Goal: Task Accomplishment & Management: Manage account settings

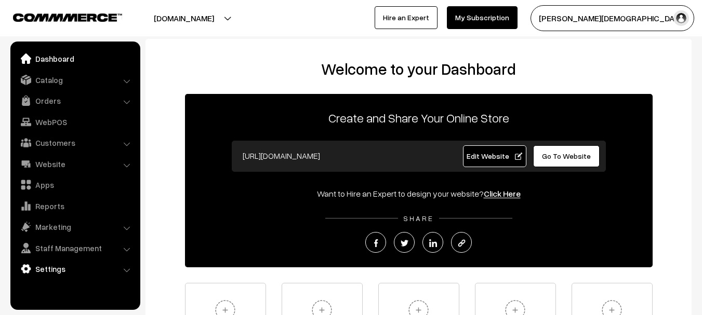
click at [75, 265] on link "Settings" at bounding box center [75, 269] width 124 height 19
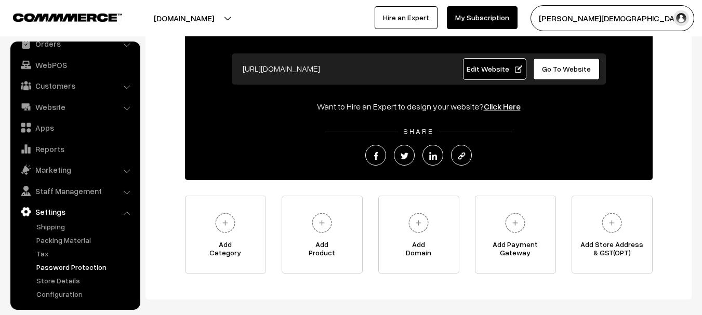
scroll to position [104, 0]
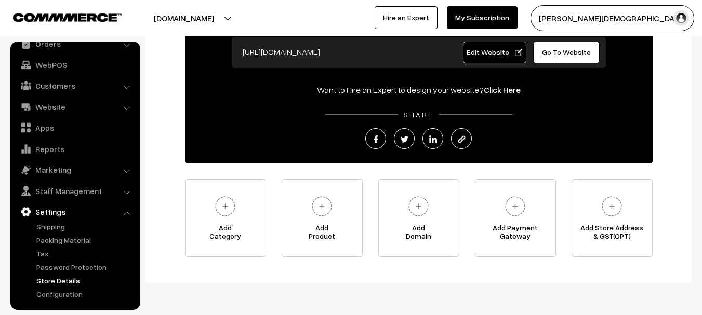
click at [71, 283] on link "Store Details" at bounding box center [85, 280] width 103 height 11
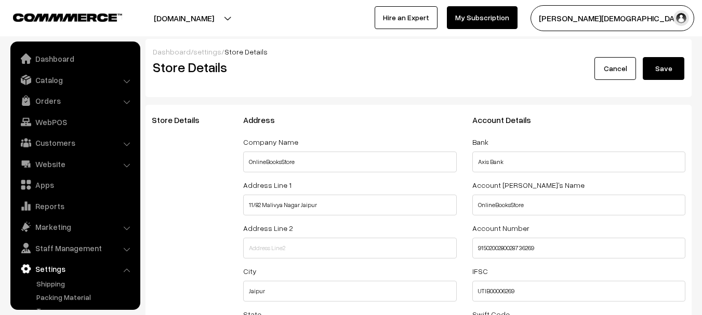
select select "99"
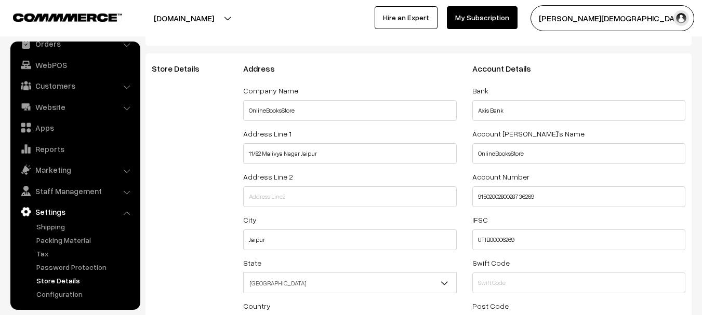
scroll to position [52, 0]
click at [361, 156] on input "11/82 Malivya Nagar Jaipur" at bounding box center [349, 153] width 213 height 21
type input "Shop No 20 [PERSON_NAME][GEOGRAPHIC_DATA]"
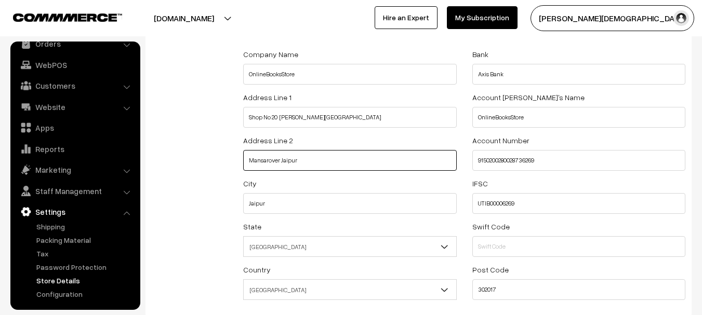
scroll to position [104, 0]
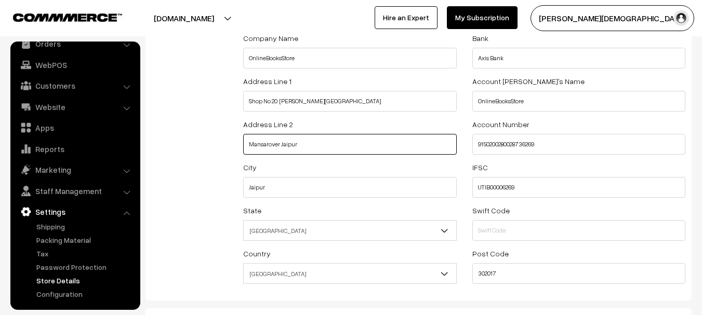
type input "Mansarover Jaipur"
click at [517, 276] on input "302017" at bounding box center [578, 273] width 213 height 21
type input "302020"
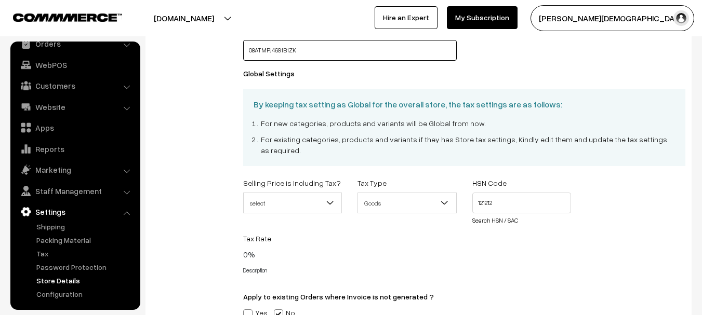
scroll to position [476, 0]
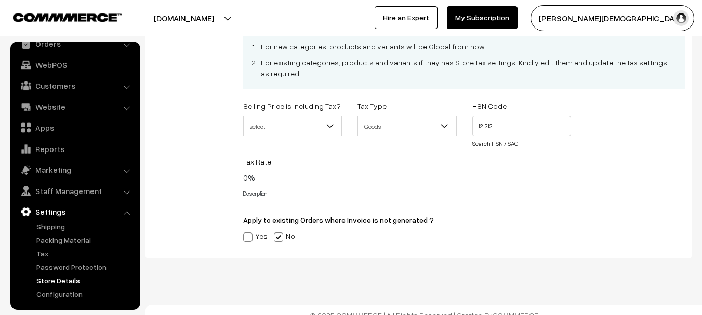
drag, startPoint x: 633, startPoint y: 257, endPoint x: 635, endPoint y: 251, distance: 5.9
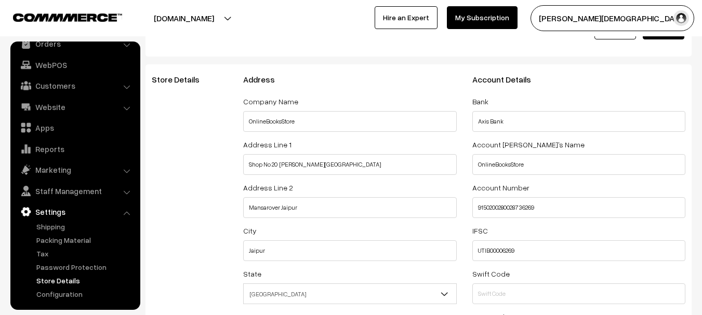
scroll to position [0, 0]
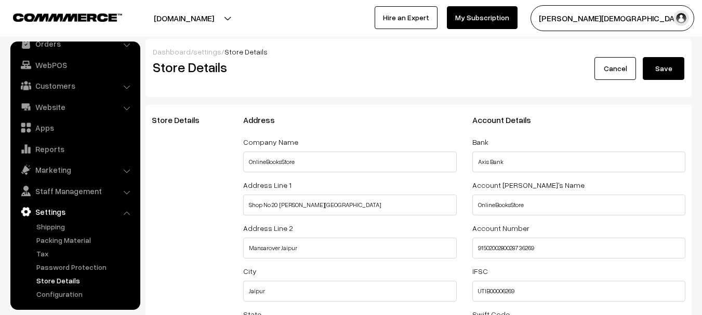
click at [659, 62] on button "Save" at bounding box center [664, 68] width 42 height 23
click at [671, 71] on button "Save" at bounding box center [664, 68] width 42 height 23
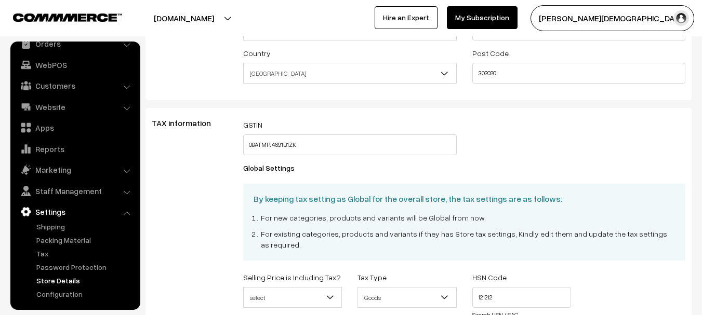
scroll to position [424, 0]
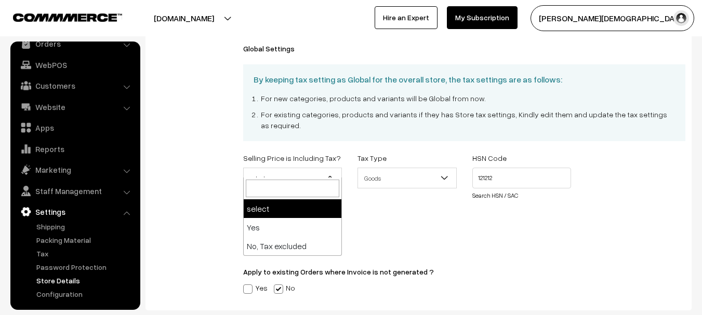
click at [341, 169] on span "select" at bounding box center [293, 178] width 98 height 18
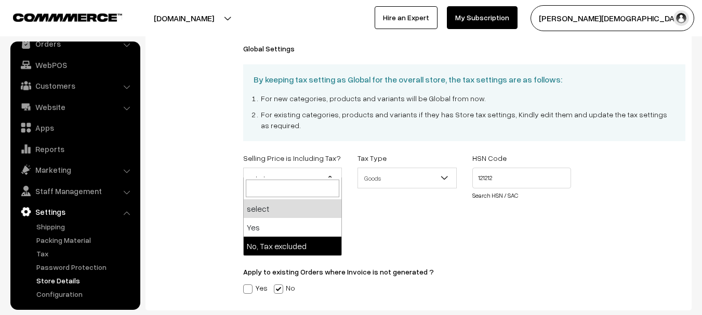
click at [430, 211] on div "Tax Rate 0% Price Range Tax Rate (%)" at bounding box center [464, 221] width 458 height 29
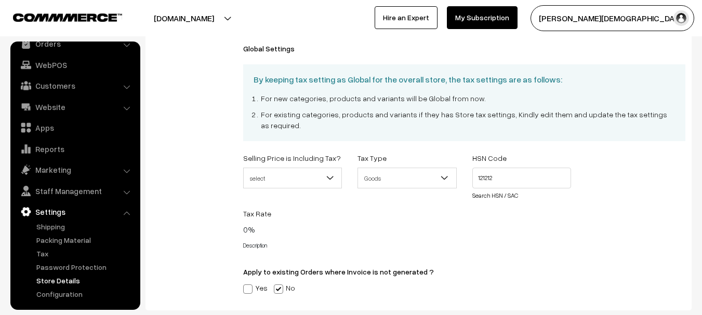
click at [443, 173] on b at bounding box center [445, 178] width 10 height 10
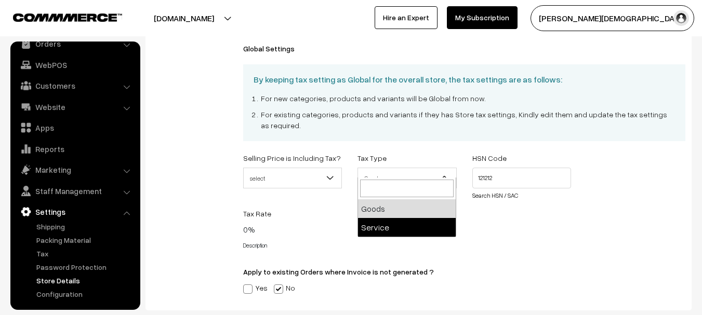
click at [504, 223] on div "Tax Rate 0% Price Range Tax Rate (%)" at bounding box center [464, 221] width 458 height 29
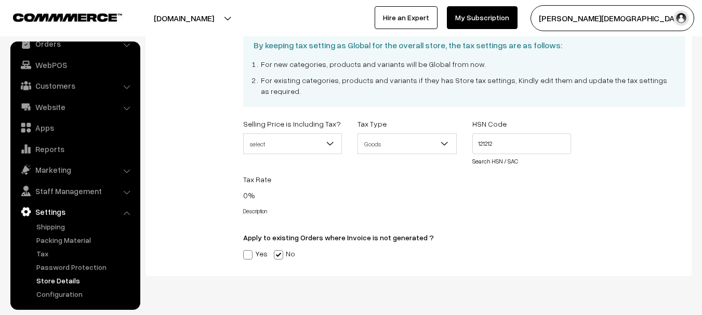
scroll to position [476, 0]
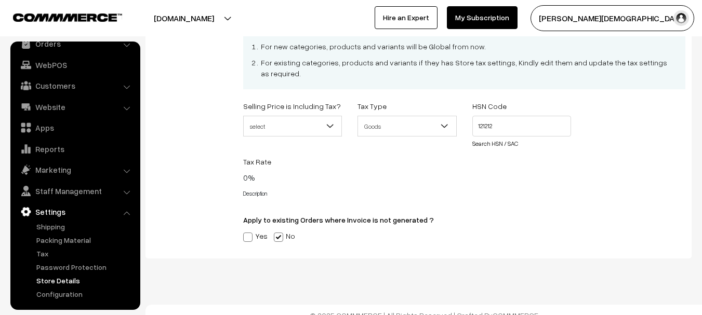
click at [265, 231] on label "Yes" at bounding box center [255, 236] width 24 height 11
click at [250, 232] on input "Yes" at bounding box center [246, 235] width 7 height 7
radio input "true"
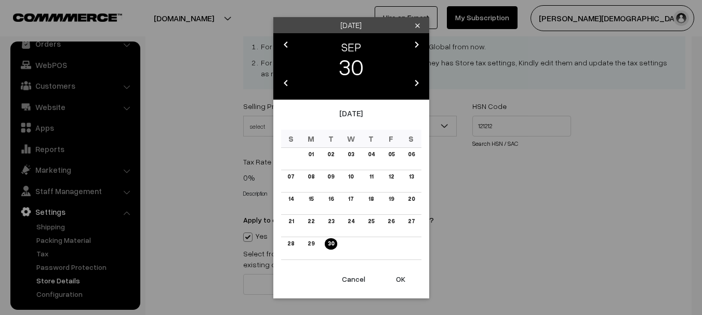
click at [347, 280] on button "Cancel" at bounding box center [354, 279] width 42 height 23
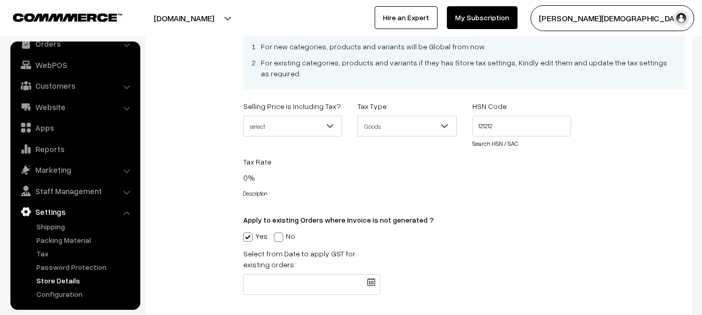
click at [247, 233] on span at bounding box center [247, 237] width 9 height 9
click at [247, 232] on input "Yes" at bounding box center [246, 235] width 7 height 7
click at [280, 233] on span at bounding box center [278, 237] width 9 height 9
click at [280, 232] on input "No" at bounding box center [277, 235] width 7 height 7
radio input "true"
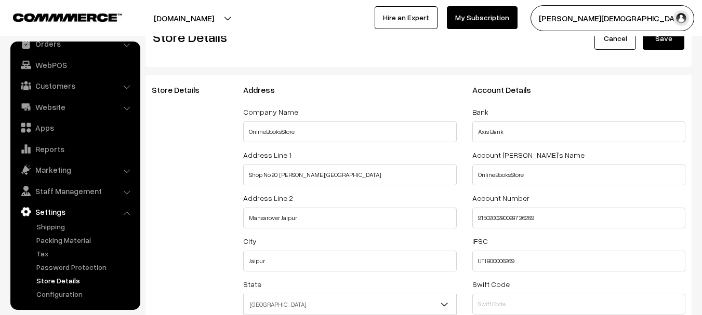
scroll to position [0, 0]
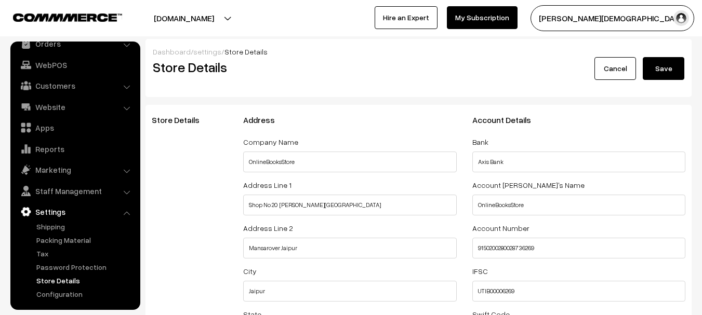
click at [657, 58] on button "Save" at bounding box center [664, 68] width 42 height 23
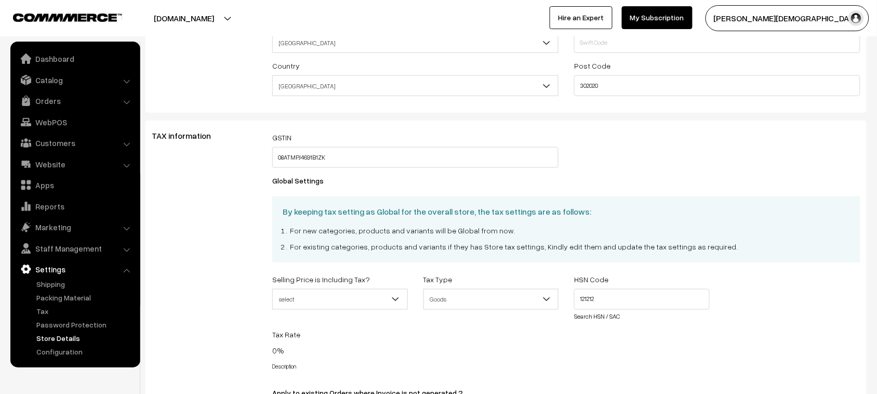
scroll to position [269, 0]
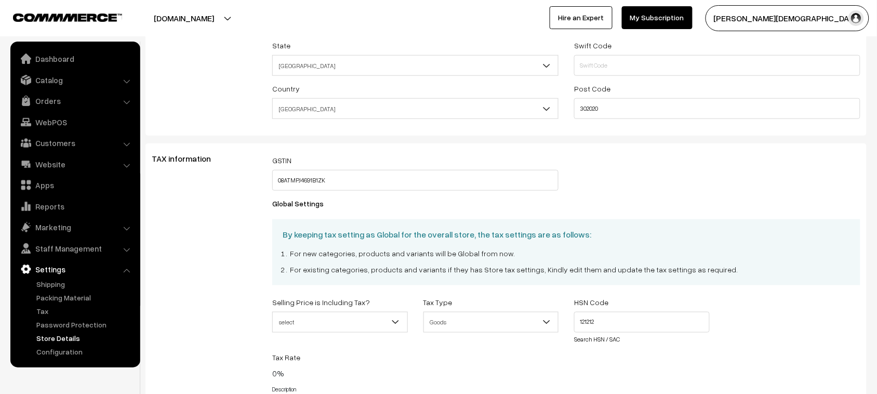
click at [382, 315] on span "select" at bounding box center [340, 322] width 134 height 18
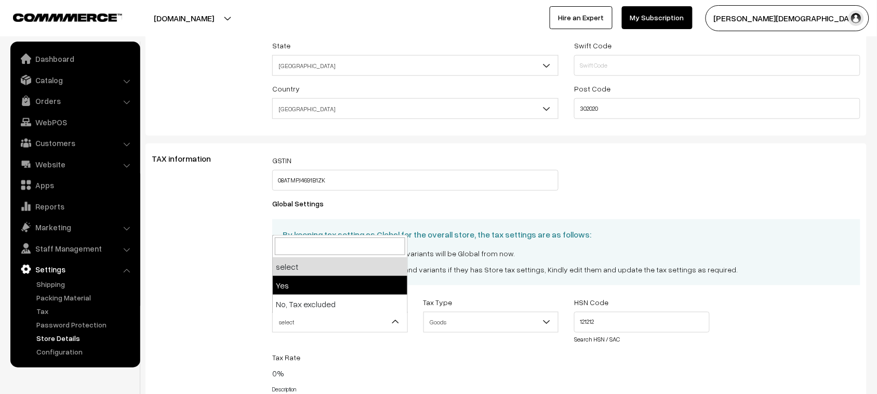
select select "1"
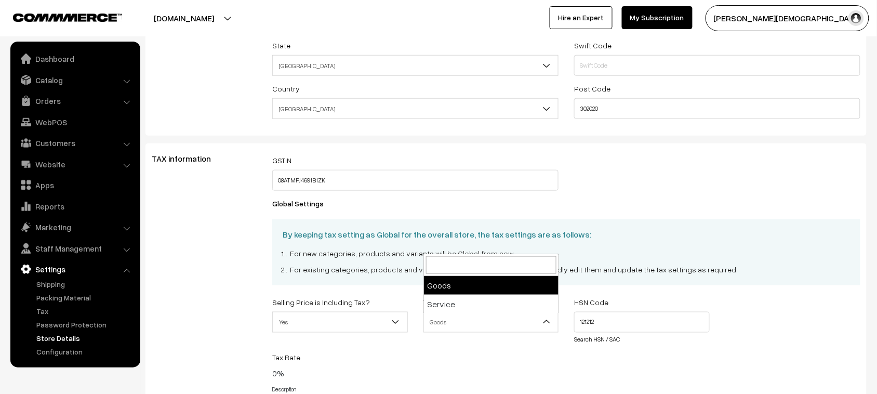
click at [519, 315] on span "Goods" at bounding box center [491, 322] width 134 height 18
select select "2"
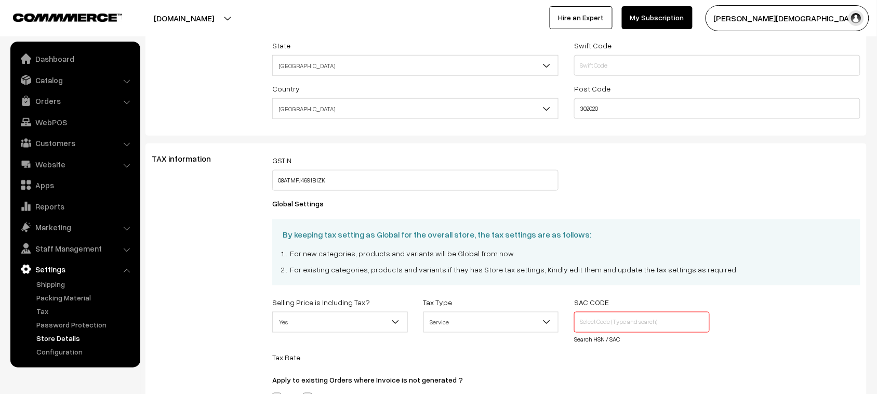
click at [474, 315] on span "Service" at bounding box center [491, 322] width 134 height 18
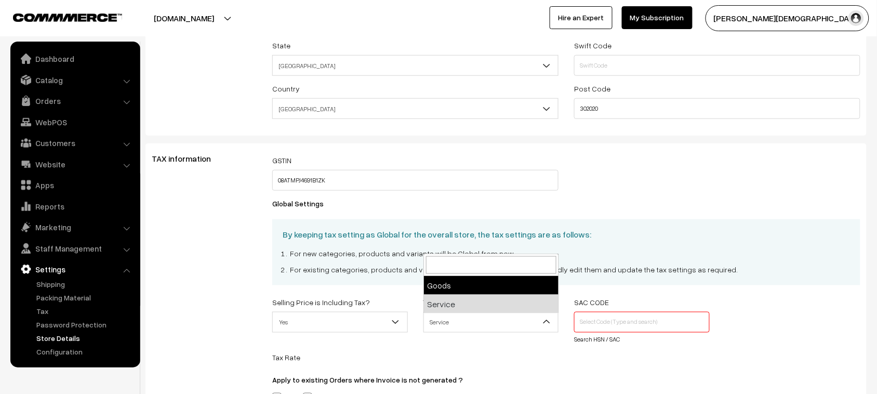
select select "1"
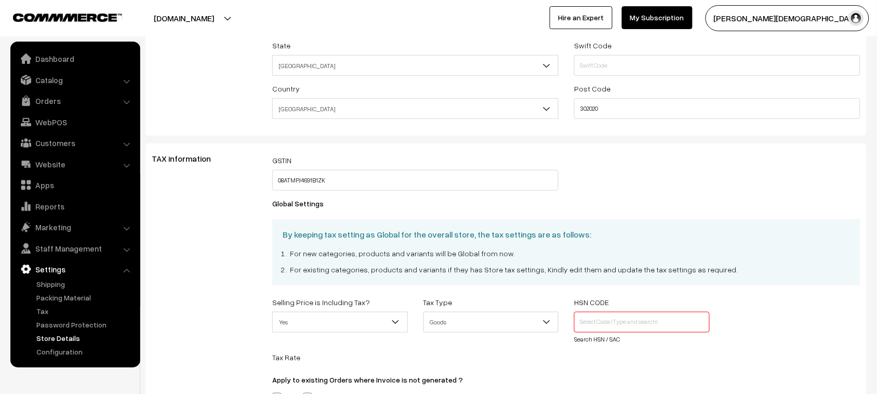
click at [603, 312] on div "HSN CODE Search HSN / SAC" at bounding box center [641, 320] width 151 height 49
click at [598, 315] on input "text" at bounding box center [641, 322] width 135 height 21
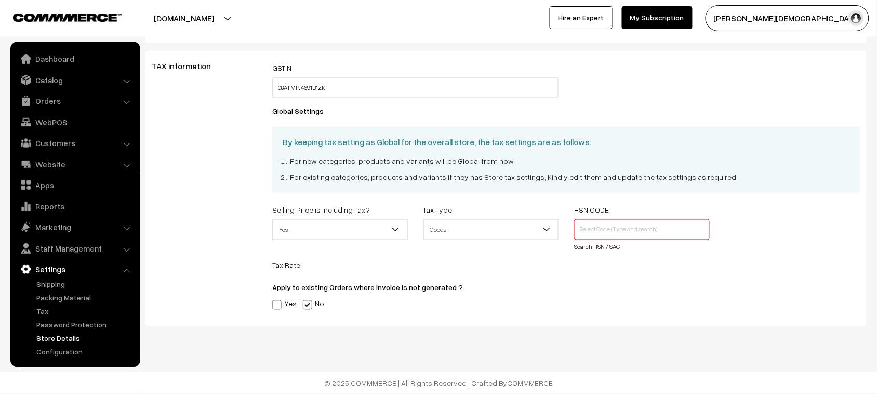
scroll to position [364, 0]
paste input "[URL][DOMAIN_NAME]"
click at [614, 228] on input "[URL][DOMAIN_NAME]" at bounding box center [641, 229] width 135 height 21
paste input "49019100"
click at [625, 289] on div "Apply to existing Orders where Invoice is not generated ? Yes No" at bounding box center [567, 295] width 604 height 29
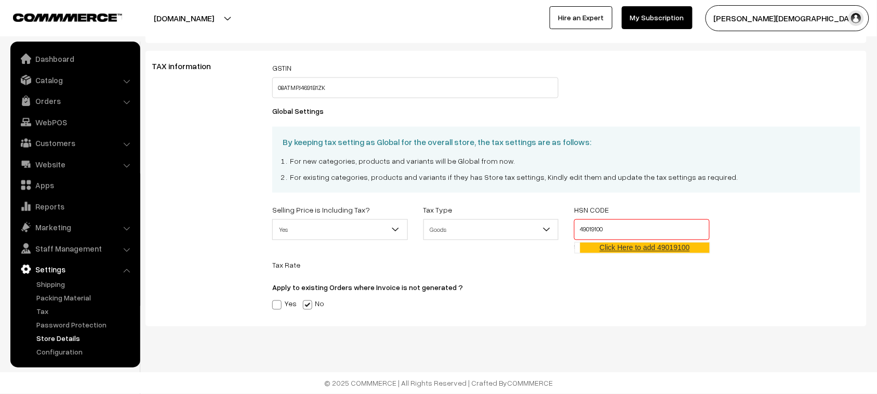
click at [647, 232] on input "49019100" at bounding box center [641, 229] width 135 height 21
type input "49019100"
click at [667, 247] on link "Click Here to add 49019100" at bounding box center [643, 247] width 136 height 10
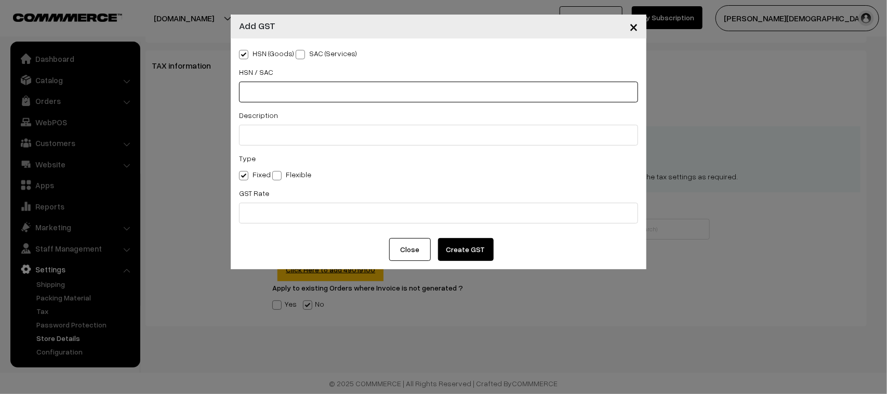
click at [284, 100] on input "text" at bounding box center [438, 92] width 399 height 21
paste input "49019100"
type input "49019100"
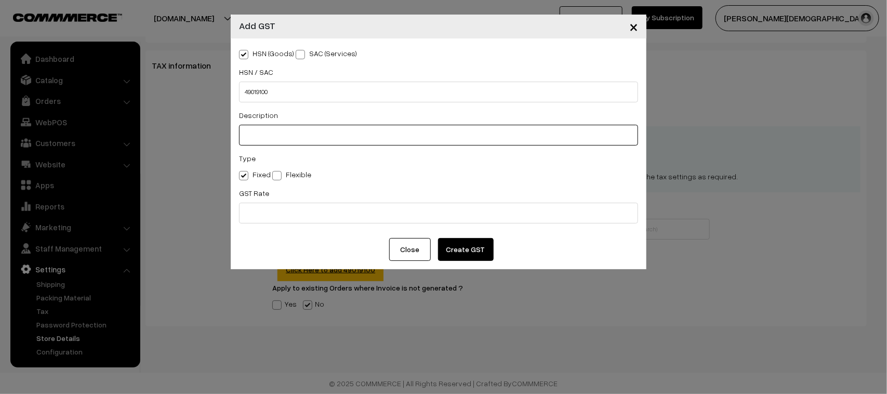
click at [288, 133] on input "text" at bounding box center [438, 135] width 399 height 21
type input "printed books"
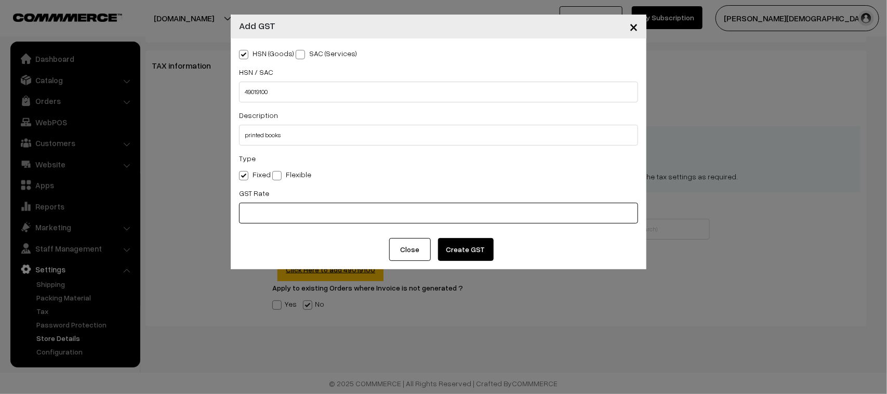
click at [300, 217] on input "text" at bounding box center [438, 213] width 399 height 21
type input "0"
click at [459, 247] on button "Create GST" at bounding box center [466, 249] width 56 height 23
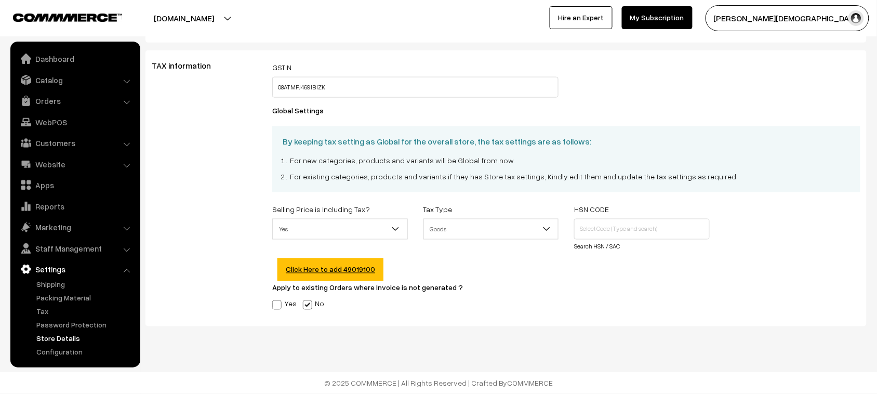
click at [383, 297] on div "Apply to existing Orders where Invoice is not generated ? Yes No" at bounding box center [567, 295] width 604 height 29
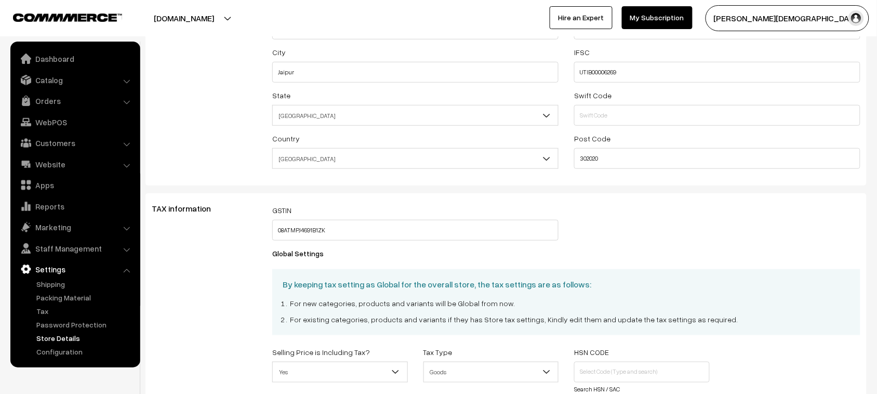
scroll to position [0, 0]
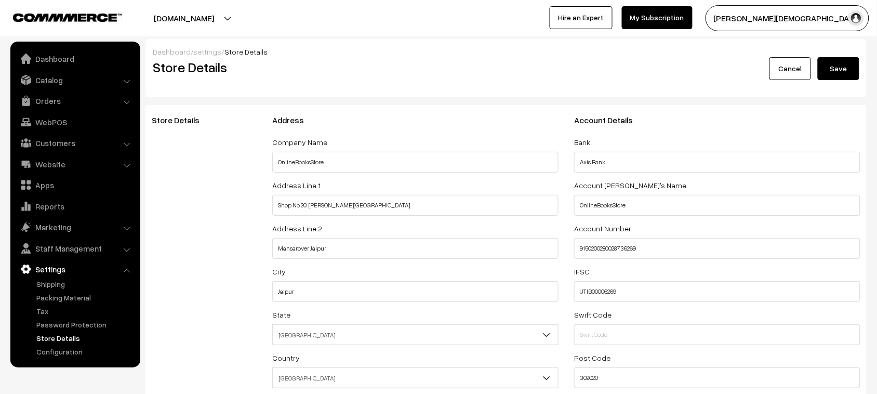
click at [702, 74] on button "Save" at bounding box center [839, 68] width 42 height 23
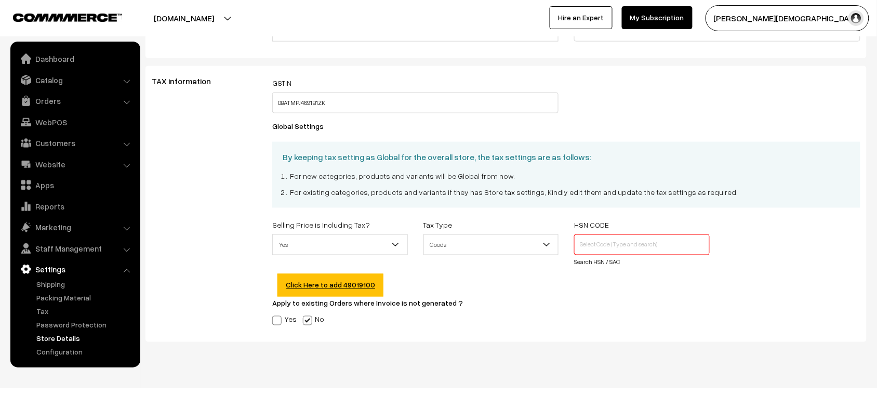
scroll to position [364, 0]
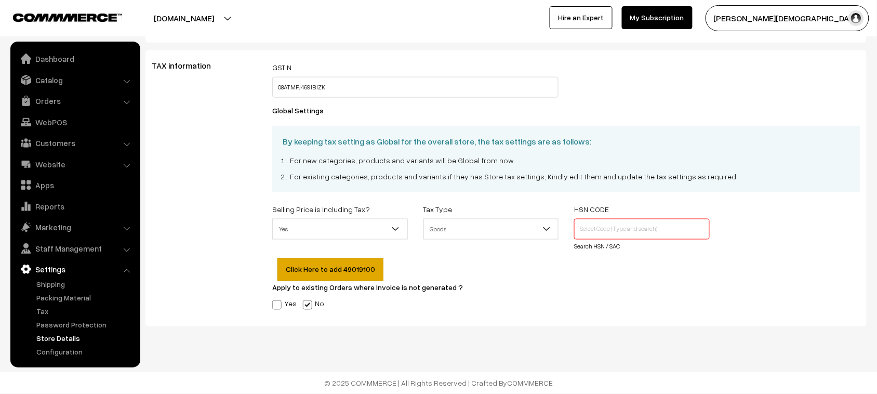
click at [310, 269] on link "Click Here to add 49019100" at bounding box center [331, 269] width 106 height 23
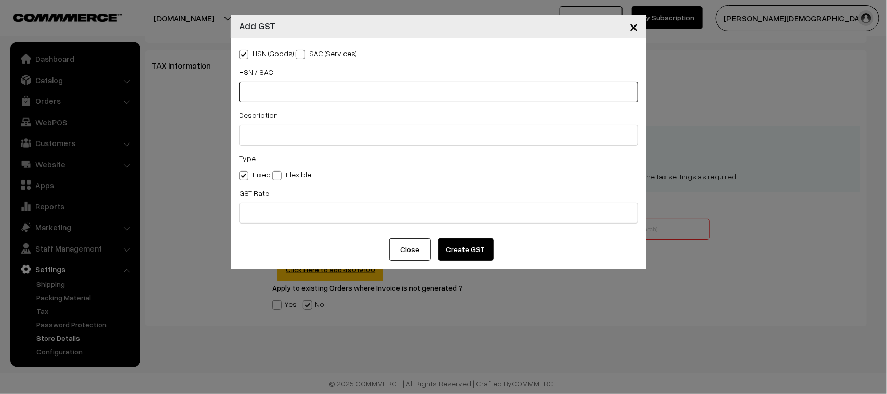
click at [271, 91] on input "text" at bounding box center [438, 92] width 399 height 21
paste input "49019100"
type input "49019100"
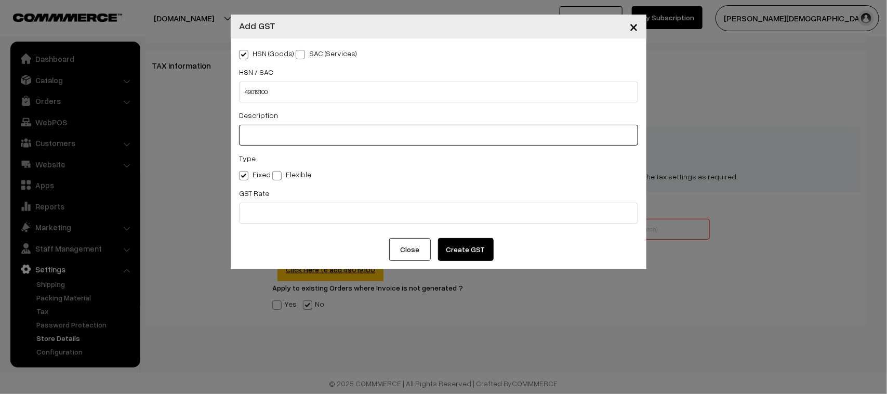
click at [301, 136] on input "text" at bounding box center [438, 135] width 399 height 21
click at [468, 245] on button "Create GST" at bounding box center [466, 249] width 56 height 23
click at [301, 128] on input "text" at bounding box center [438, 135] width 399 height 21
type input "printed books"
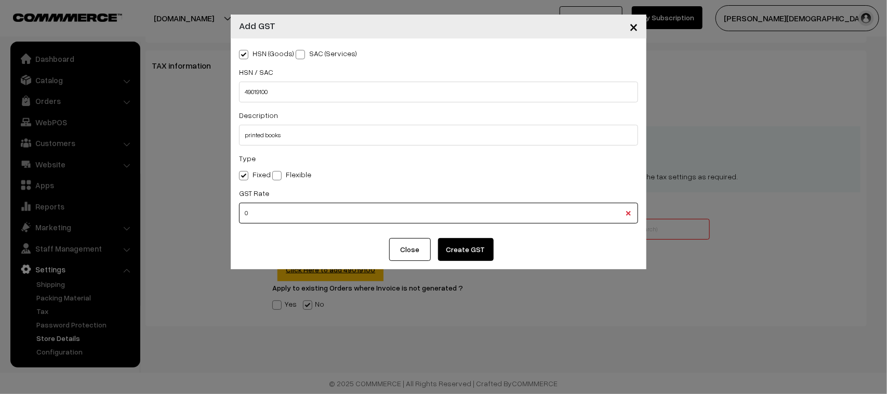
type input "0"
click at [492, 254] on button "Create GST" at bounding box center [466, 249] width 56 height 23
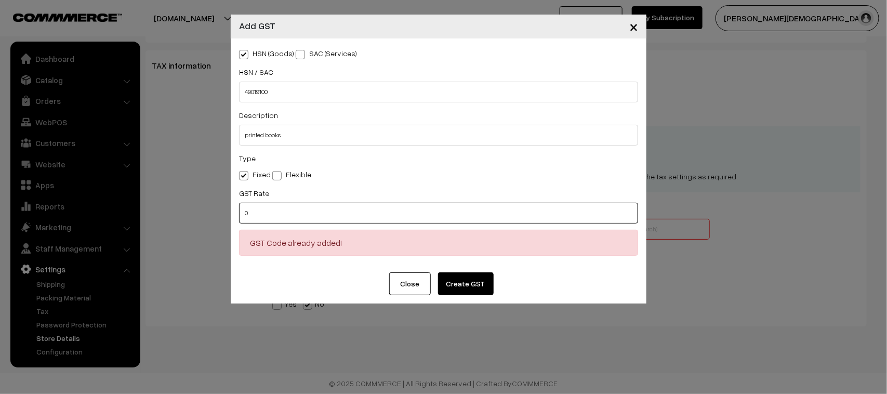
click at [352, 213] on input "0" at bounding box center [438, 213] width 399 height 21
click at [416, 288] on button "Close" at bounding box center [410, 283] width 42 height 23
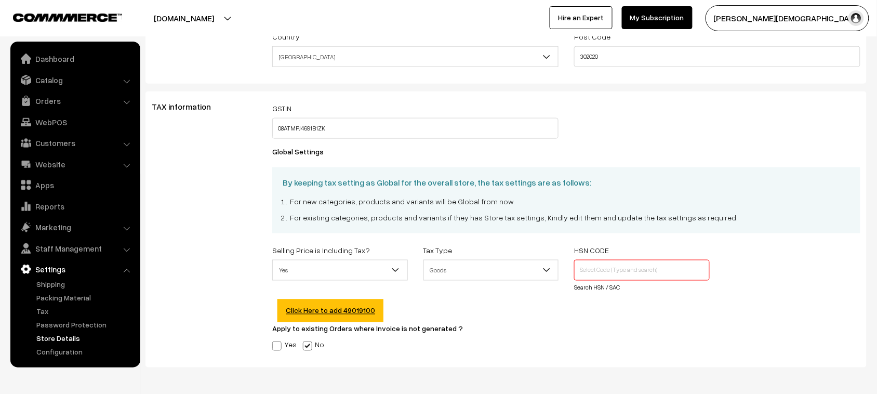
scroll to position [299, 0]
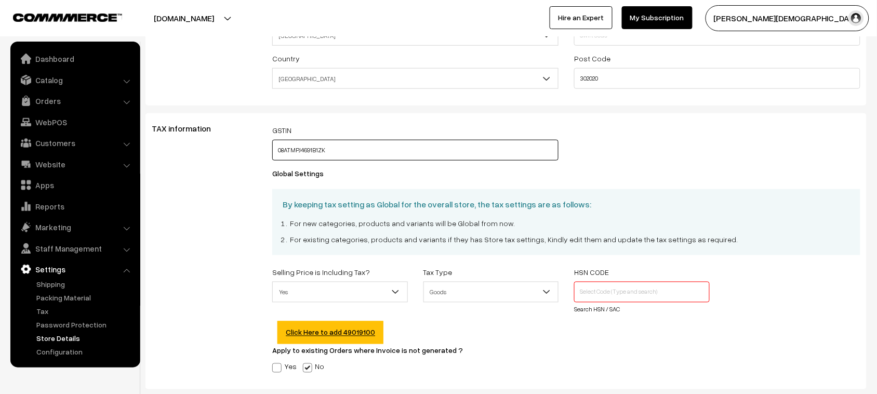
click at [355, 150] on input "08ATMPJ4691B1ZK" at bounding box center [415, 150] width 286 height 21
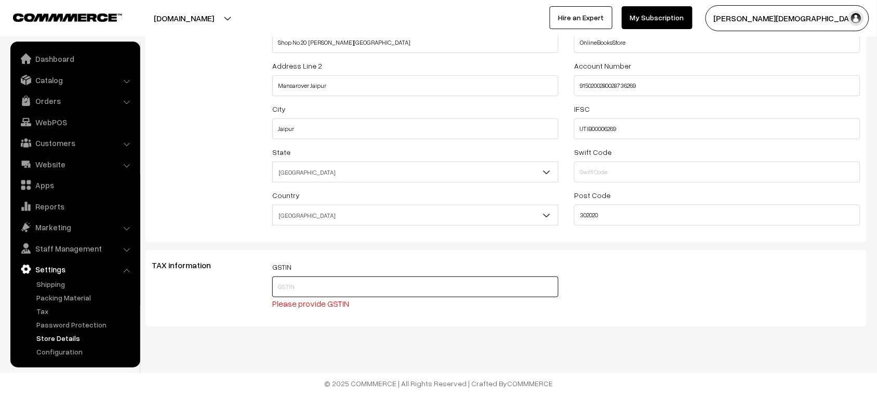
drag, startPoint x: 383, startPoint y: 291, endPoint x: 388, endPoint y: 286, distance: 7.7
click at [384, 289] on input "text" at bounding box center [415, 286] width 286 height 21
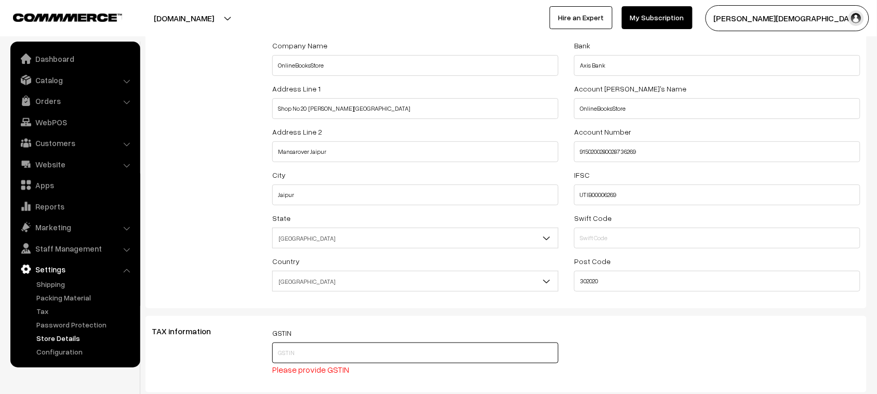
scroll to position [0, 0]
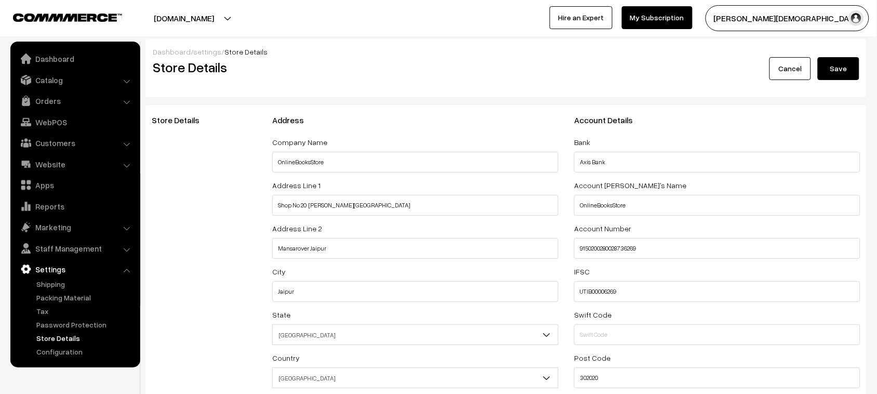
click at [702, 70] on button "Save" at bounding box center [839, 68] width 42 height 23
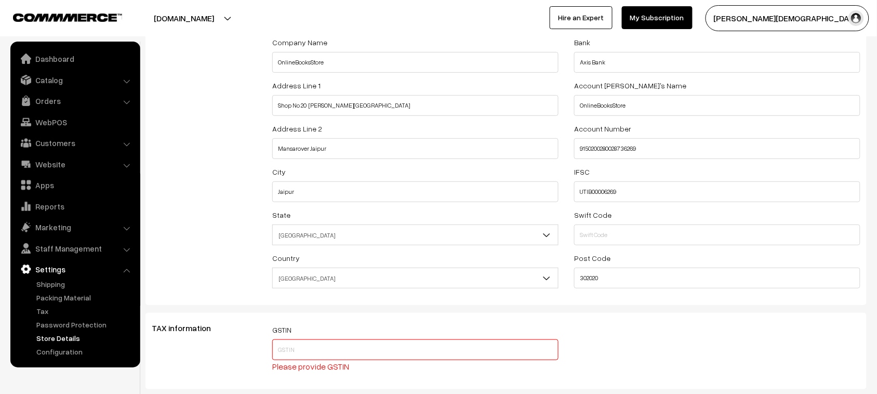
scroll to position [164, 0]
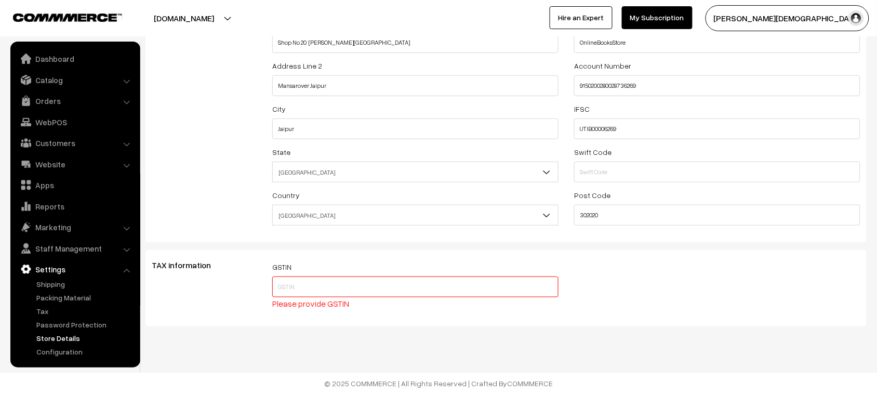
click at [321, 281] on input "text" at bounding box center [415, 286] width 286 height 21
click at [621, 293] on div "GSTIN 08ATMPJ4691B GSTIN length should be 15 characters" at bounding box center [567, 288] width 604 height 56
click at [393, 305] on span "GSTIN length should be 15 characters" at bounding box center [338, 303] width 133 height 10
click at [396, 297] on div "GSTIN 08ATMPJ4691B GSTIN length should be 15 characters" at bounding box center [415, 284] width 286 height 49
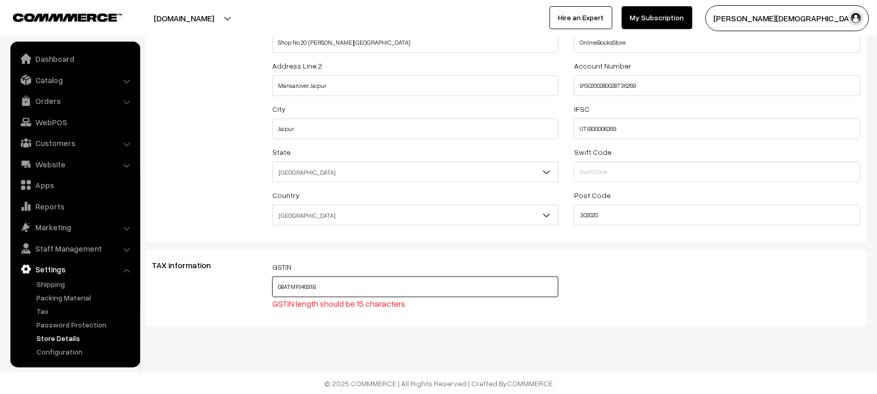
click at [398, 295] on input "08ATMPJ4691B" at bounding box center [415, 286] width 286 height 21
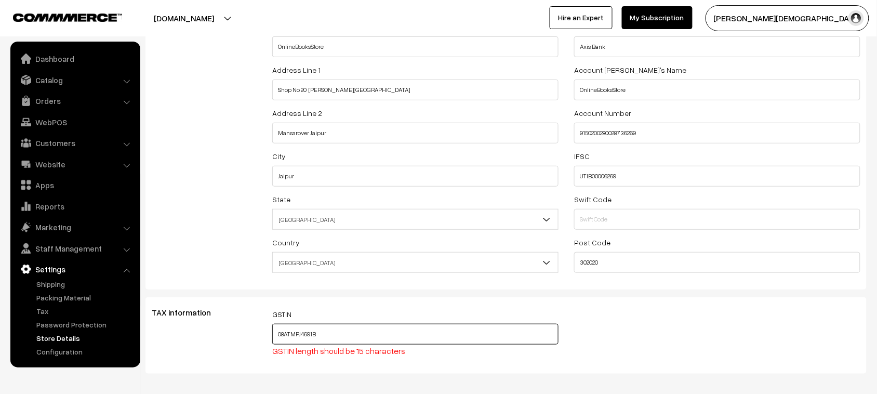
scroll to position [0, 0]
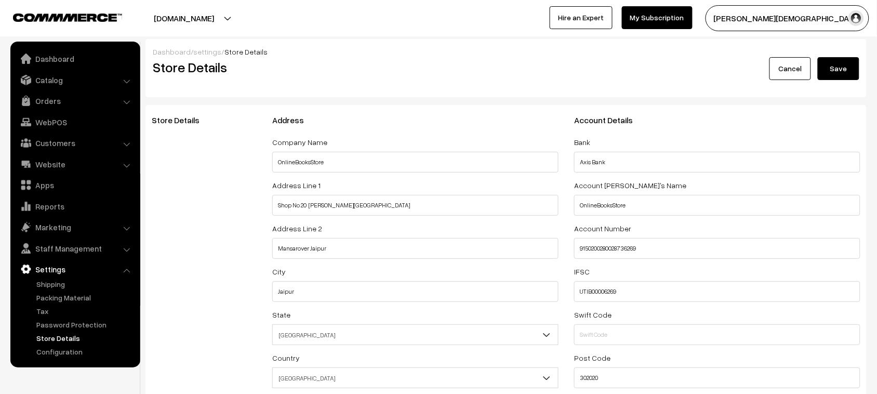
click at [702, 60] on button "Save" at bounding box center [839, 68] width 42 height 23
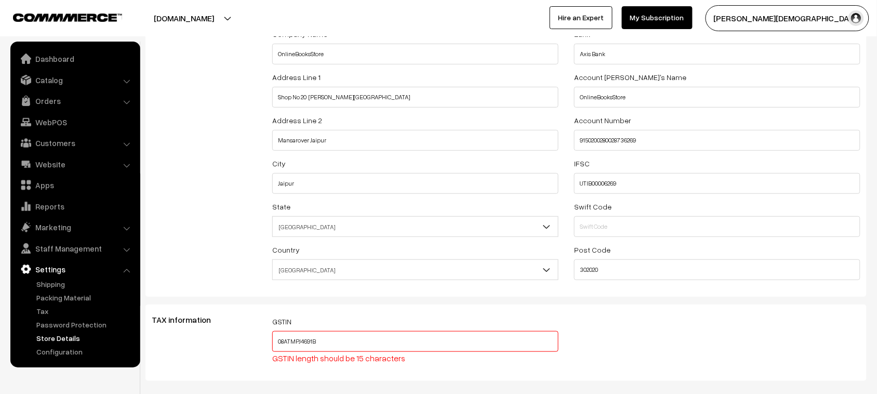
scroll to position [164, 0]
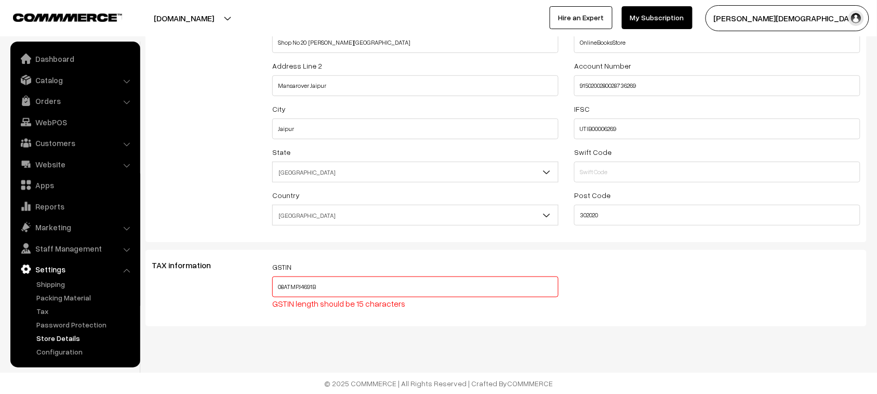
click at [376, 279] on input "08ATMPJ4691B" at bounding box center [415, 286] width 286 height 21
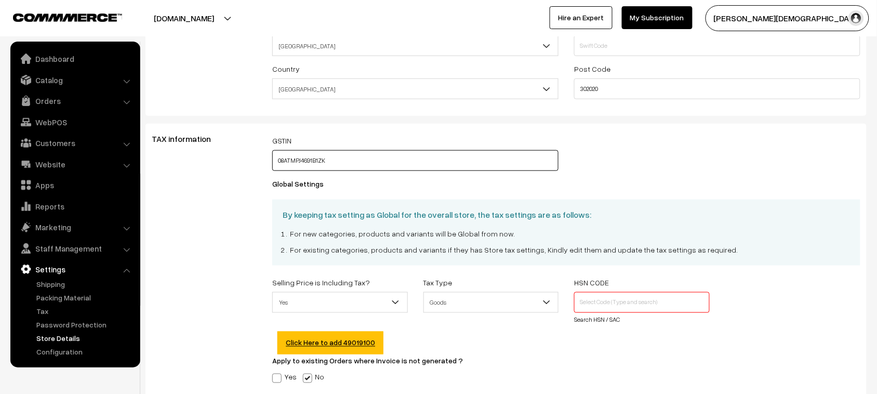
scroll to position [294, 0]
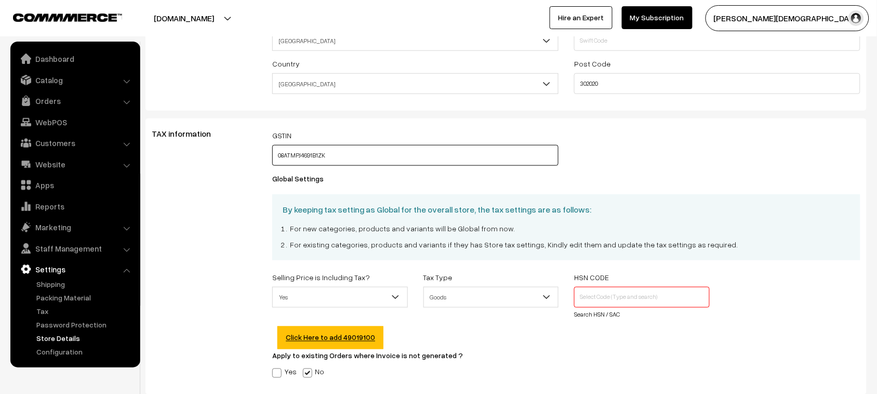
type input "08ATMPJ4691B1ZK"
click at [617, 296] on input "text" at bounding box center [641, 297] width 135 height 21
click at [618, 296] on input "text" at bounding box center [641, 297] width 135 height 21
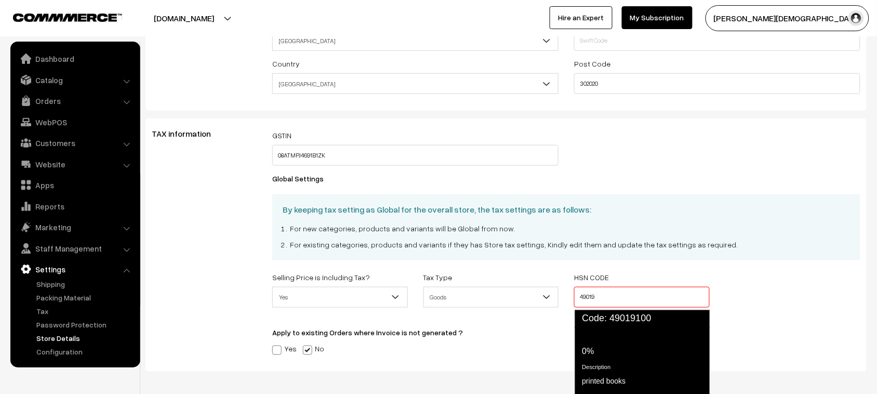
click at [648, 315] on span "Code: 49019100" at bounding box center [643, 319] width 136 height 18
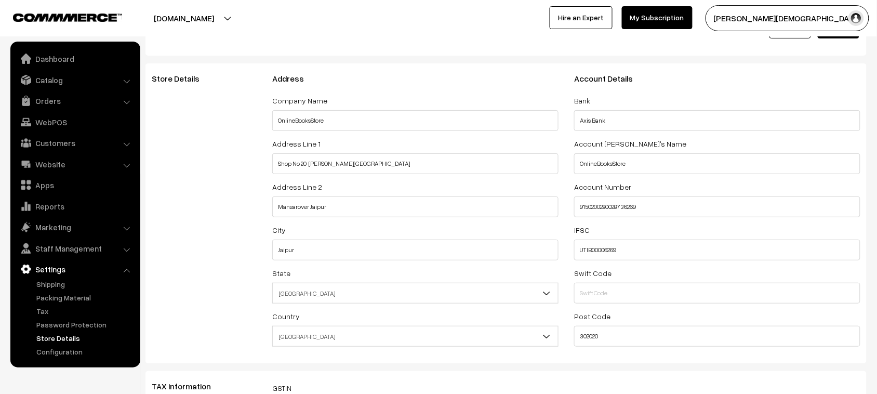
scroll to position [0, 0]
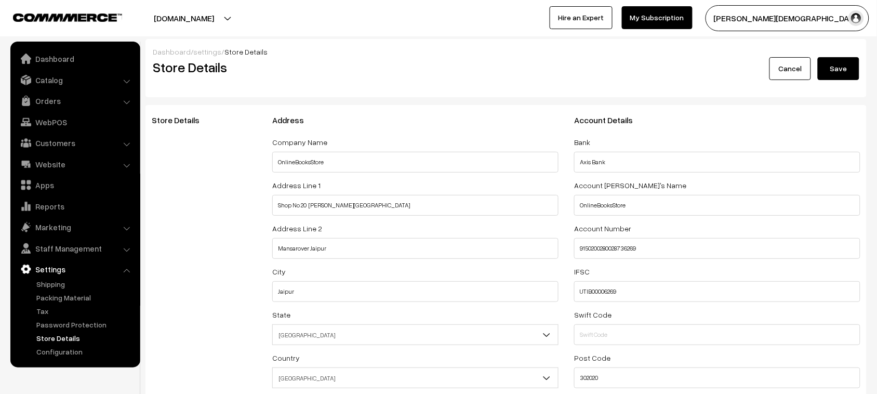
type input "49019100"
click at [702, 66] on button "Save" at bounding box center [839, 68] width 42 height 23
select select "99"
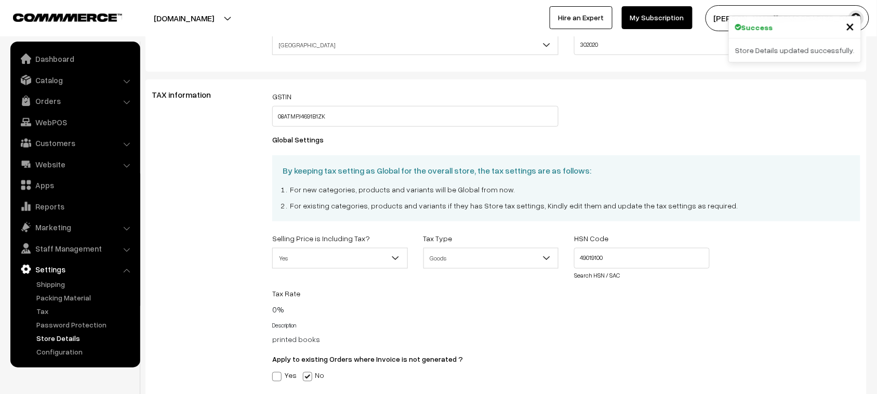
scroll to position [407, 0]
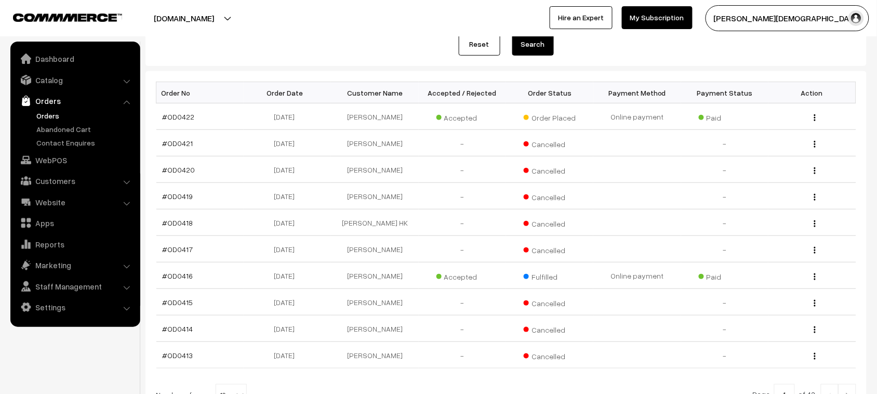
scroll to position [130, 0]
